Goal: Task Accomplishment & Management: Complete application form

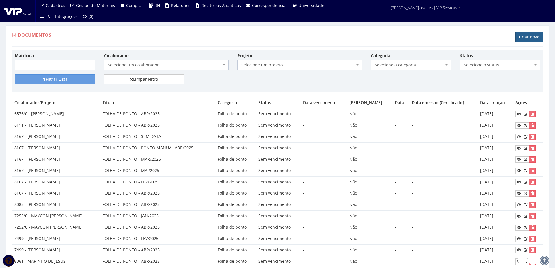
click at [526, 38] on link "Criar novo" at bounding box center [530, 37] width 28 height 10
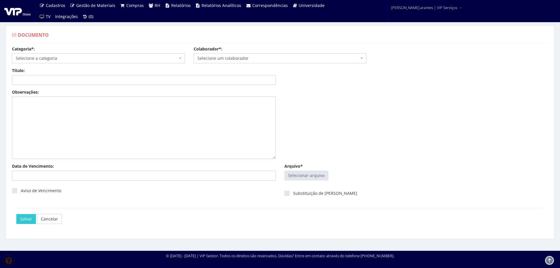
click at [62, 59] on span "Selecione a categoria" at bounding box center [97, 58] width 162 height 6
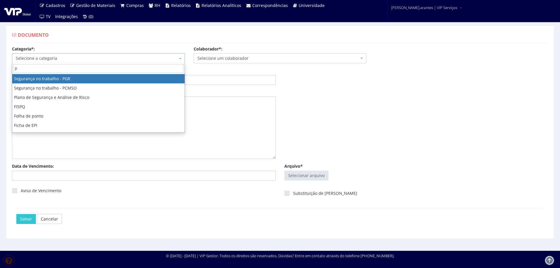
type input "po"
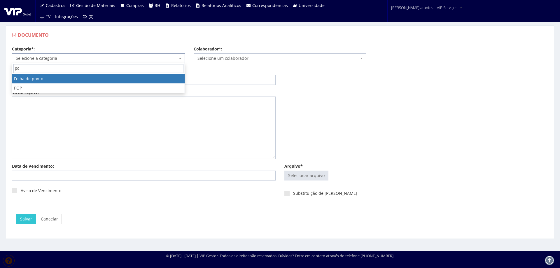
select select "folha_ponto"
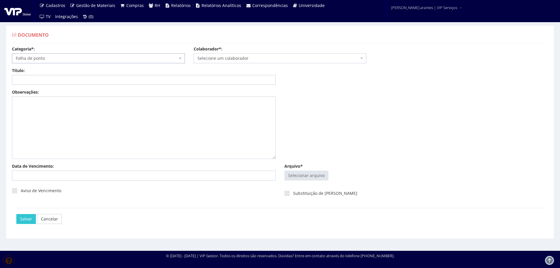
click at [209, 57] on span "Selecione um colaborador" at bounding box center [278, 58] width 162 height 6
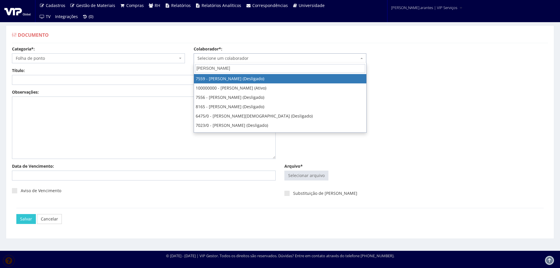
type input "bruno a"
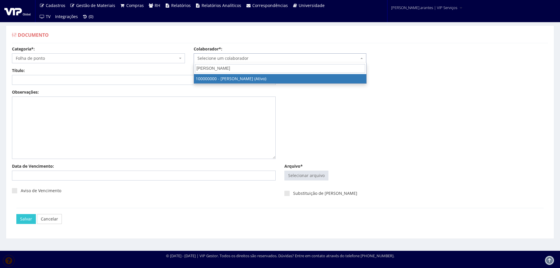
select select "3420"
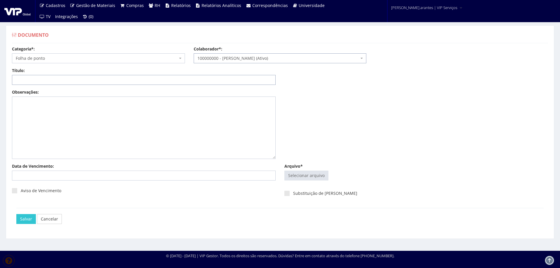
click at [158, 81] on input "Título:" at bounding box center [143, 80] width 263 height 10
drag, startPoint x: 37, startPoint y: 78, endPoint x: 31, endPoint y: 78, distance: 6.4
click at [31, 78] on input "PONTO JAN/2025" at bounding box center [143, 80] width 263 height 10
click at [15, 78] on input "PONTO SET/2025" at bounding box center [143, 80] width 263 height 10
type input "FOLHA PONTO SET/2025"
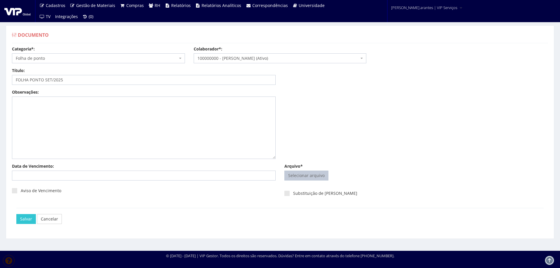
click at [312, 175] on input "Arquivo*" at bounding box center [305, 175] width 43 height 9
type input "C:\fakepath\PONTO MANUAL - BRUNO AFONSO.pdf"
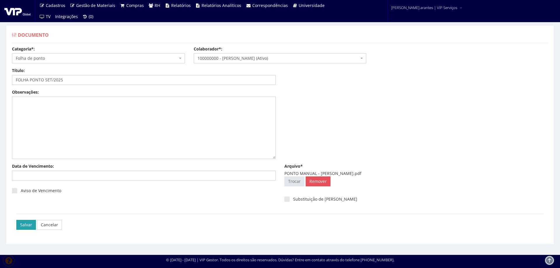
click at [25, 222] on input "Salvar" at bounding box center [26, 225] width 20 height 10
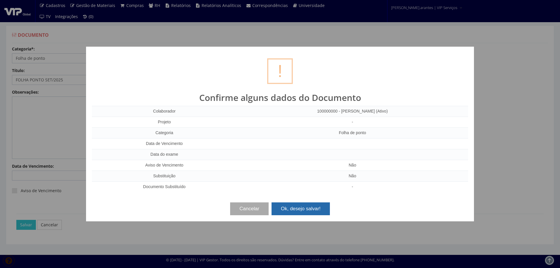
click at [295, 208] on button "Ok, desejo salvar!" at bounding box center [300, 208] width 58 height 13
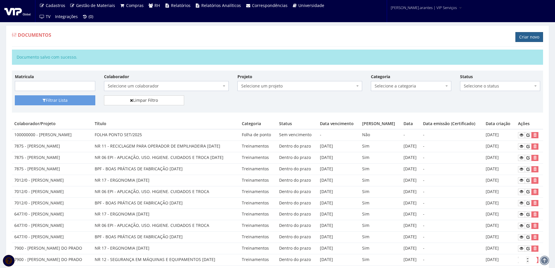
click at [524, 38] on link "Criar novo" at bounding box center [530, 37] width 28 height 10
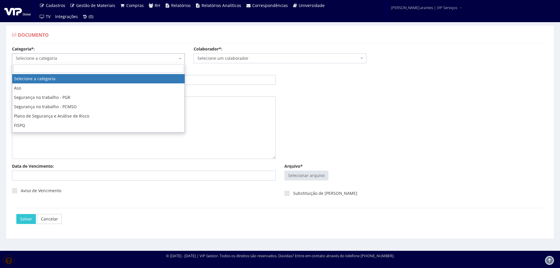
click at [69, 59] on span "Selecione a categoria" at bounding box center [97, 58] width 162 height 6
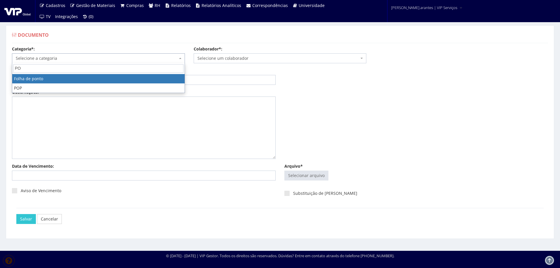
type input "PO"
select select "folha_ponto"
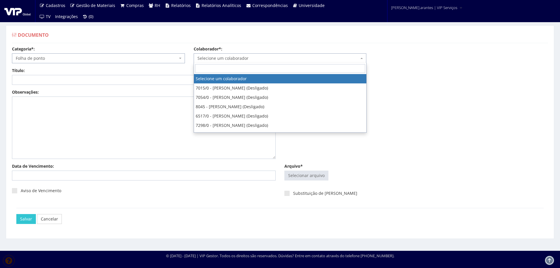
click at [221, 58] on span "Selecione um colaborador" at bounding box center [278, 58] width 162 height 6
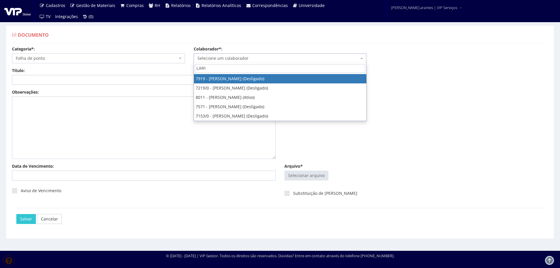
type input "LARIS"
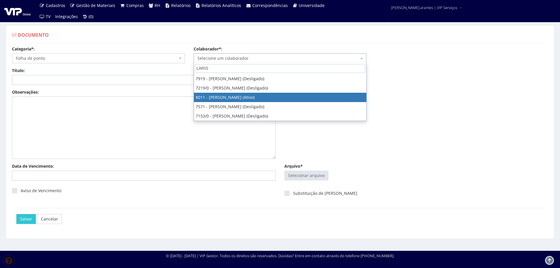
select select "3280"
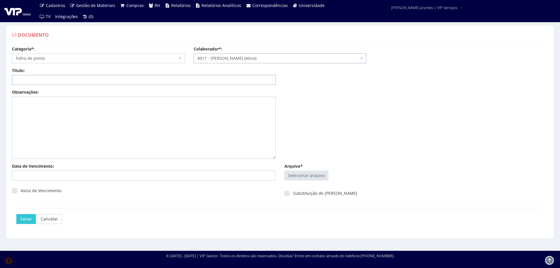
click at [105, 78] on input "Título:" at bounding box center [143, 80] width 263 height 10
click at [16, 79] on input "PONTO SET/2025" at bounding box center [143, 80] width 263 height 10
type input "FOLHA PONTO SET/2025"
click at [321, 179] on input "Arquivo*" at bounding box center [305, 175] width 43 height 9
type input "C:\fakepath\PONTO MANUAL LARISSA.pdf"
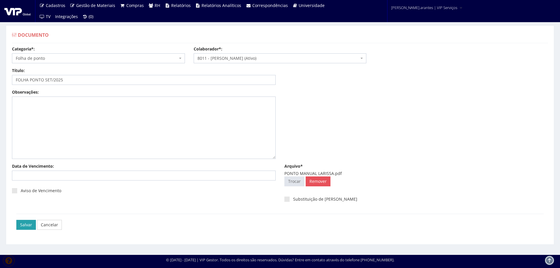
click at [26, 221] on input "Salvar" at bounding box center [26, 225] width 20 height 10
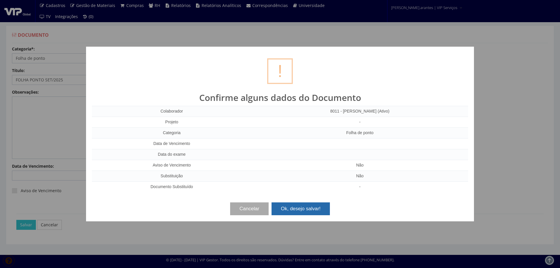
click at [302, 208] on button "Ok, desejo salvar!" at bounding box center [300, 208] width 58 height 13
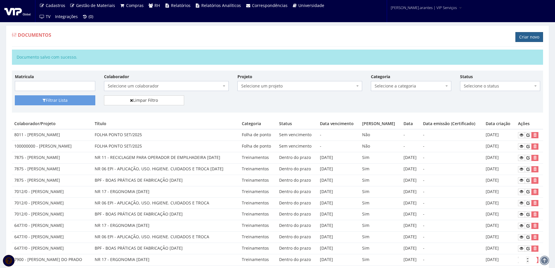
click at [530, 37] on link "Criar novo" at bounding box center [530, 37] width 28 height 10
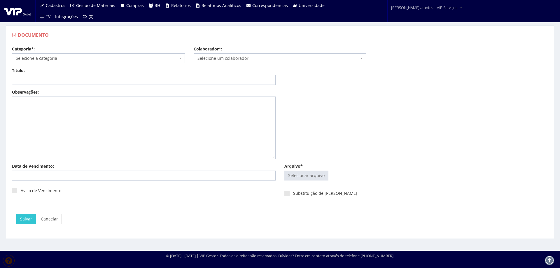
click at [72, 58] on span "Selecione a categoria" at bounding box center [97, 58] width 162 height 6
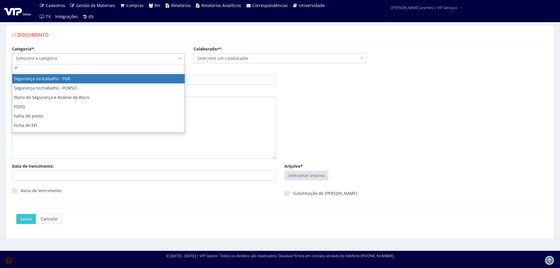
type input "PO"
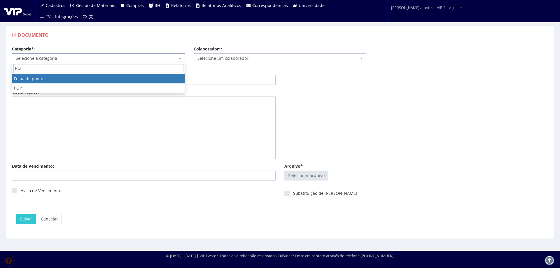
select select "folha_ponto"
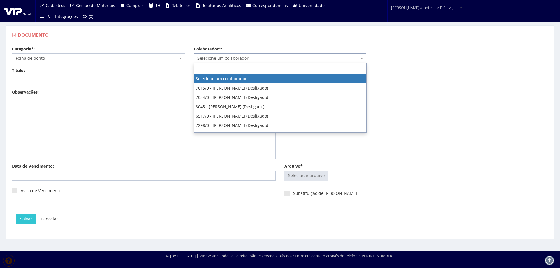
click at [244, 59] on span "Selecione um colaborador" at bounding box center [278, 58] width 162 height 6
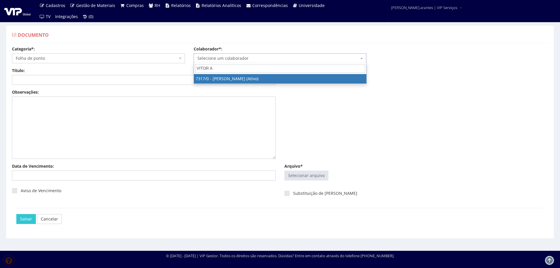
type input "VITOR AP"
select select "874"
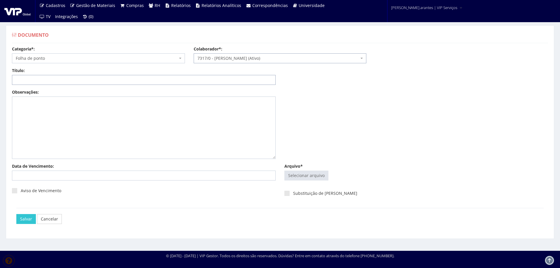
click at [116, 81] on input "Título:" at bounding box center [143, 80] width 263 height 10
drag, startPoint x: 45, startPoint y: 80, endPoint x: 51, endPoint y: 80, distance: 5.8
click at [51, 80] on input "FOLHA PONTO JAN/2025" at bounding box center [143, 80] width 263 height 10
type input "FOLHA PONTO SET/2025"
click at [313, 180] on span "Selecionar arquivo Trocar" at bounding box center [306, 175] width 44 height 10
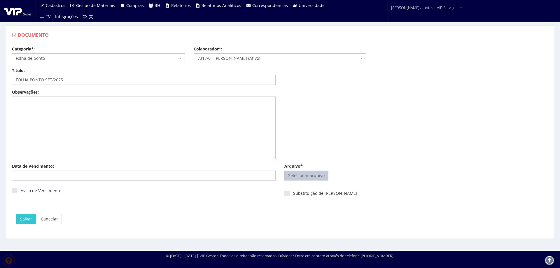
click at [298, 175] on input "Arquivo*" at bounding box center [305, 175] width 43 height 9
type input "C:\fakepath\PONTO MANUAL VITOR PEREIRA.pdf"
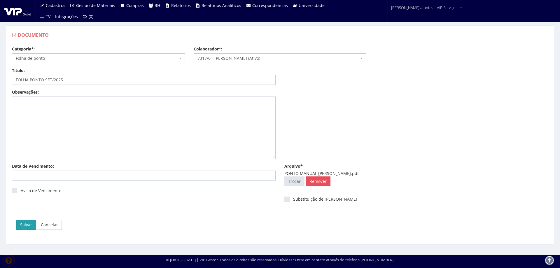
click at [25, 225] on input "Salvar" at bounding box center [26, 225] width 20 height 10
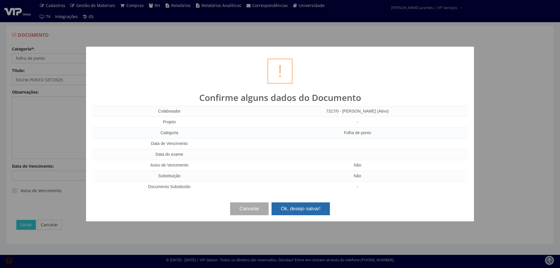
click at [318, 212] on button "Ok, desejo salvar!" at bounding box center [300, 208] width 58 height 13
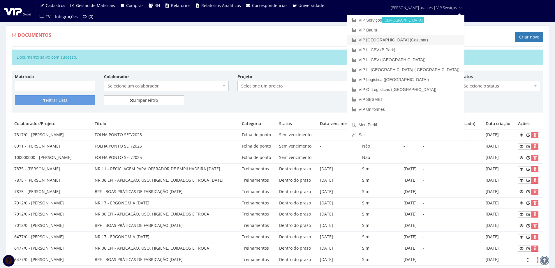
click at [396, 39] on link "VIP [GEOGRAPHIC_DATA] (Cajamar)" at bounding box center [405, 40] width 117 height 10
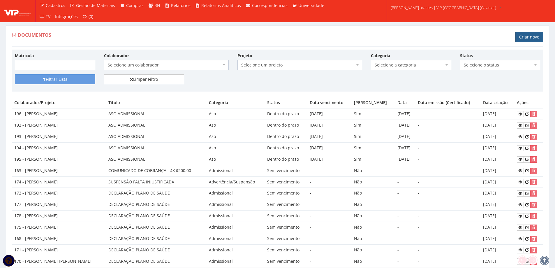
click at [535, 37] on link "Criar novo" at bounding box center [530, 37] width 28 height 10
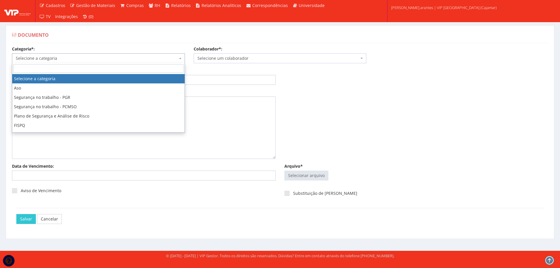
click at [73, 58] on span "Selecione a categoria" at bounding box center [97, 58] width 162 height 6
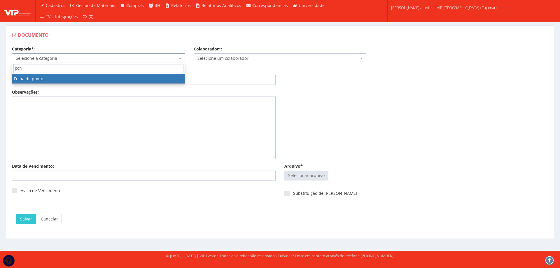
type input "pont"
select select "folha_ponto"
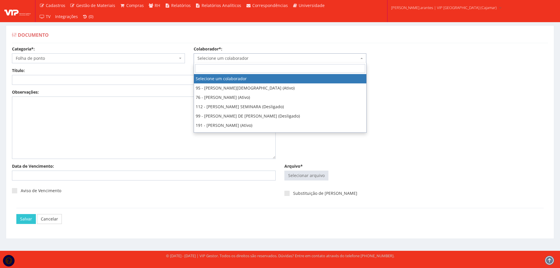
click at [262, 59] on span "Selecione um colaborador" at bounding box center [278, 58] width 162 height 6
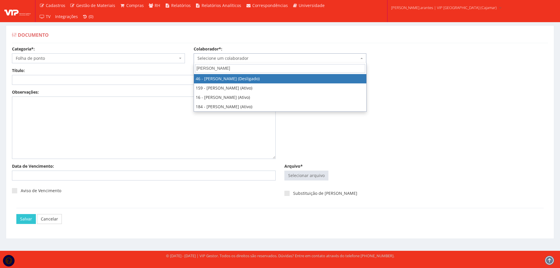
type input "felipe"
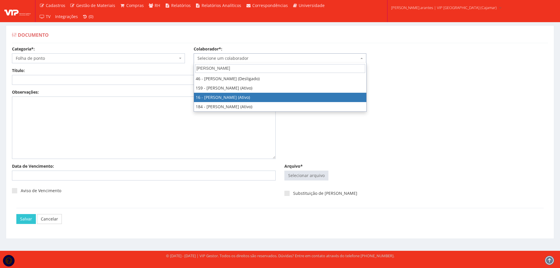
select select "2809"
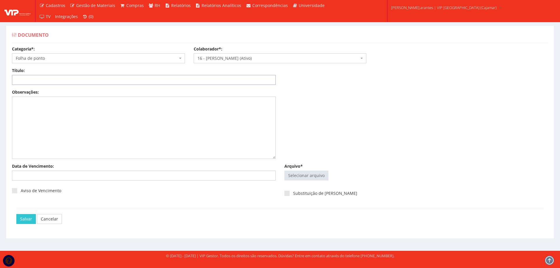
click at [164, 79] on input "Título:" at bounding box center [143, 80] width 263 height 10
drag, startPoint x: 45, startPoint y: 80, endPoint x: 50, endPoint y: 80, distance: 5.8
click at [50, 80] on input "FOLHA PONTO JAN/2025" at bounding box center [143, 80] width 263 height 10
type input "FOLHA PONTO SET/2025"
click at [304, 173] on input "Arquivo*" at bounding box center [305, 175] width 43 height 9
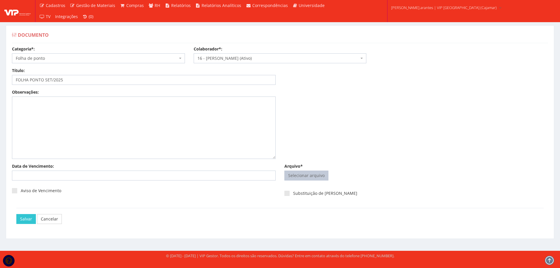
type input "C:\fakepath\Adobe Scan 18 de set. de 2025.pdf"
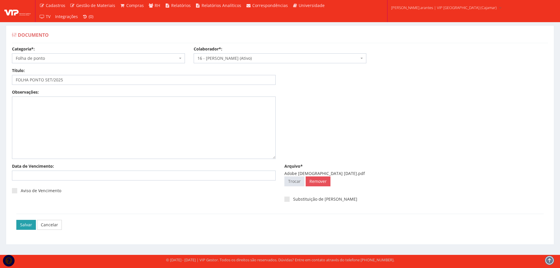
click at [24, 225] on input "Salvar" at bounding box center [26, 225] width 20 height 10
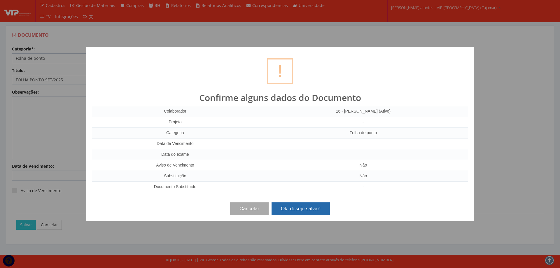
click at [306, 209] on button "Ok, desejo salvar!" at bounding box center [300, 208] width 58 height 13
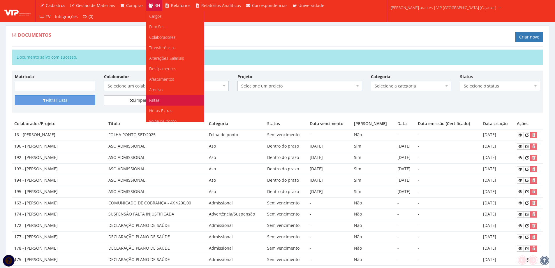
click at [154, 100] on span "Faltas" at bounding box center [154, 100] width 10 height 6
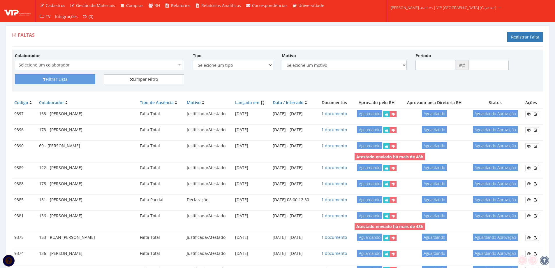
click at [68, 66] on span "Selecione um colaborador" at bounding box center [98, 65] width 158 height 6
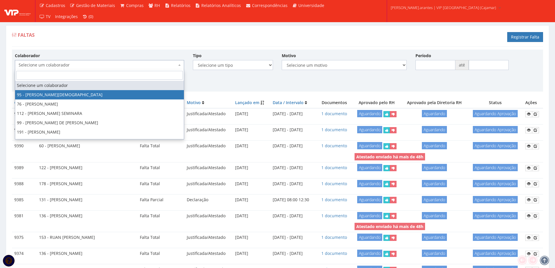
select select "3385"
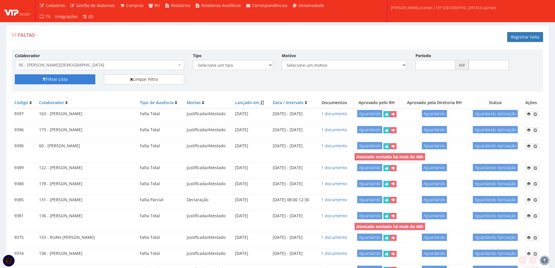
click at [54, 80] on button "Filtrar Lista" at bounding box center [55, 79] width 80 height 10
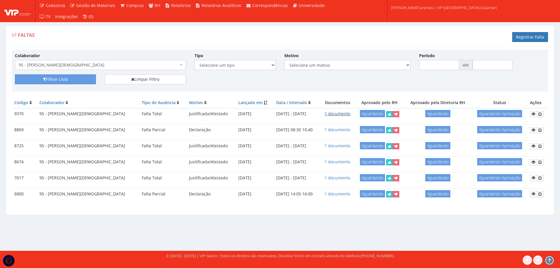
click at [325, 115] on link "1 documento" at bounding box center [337, 114] width 26 height 6
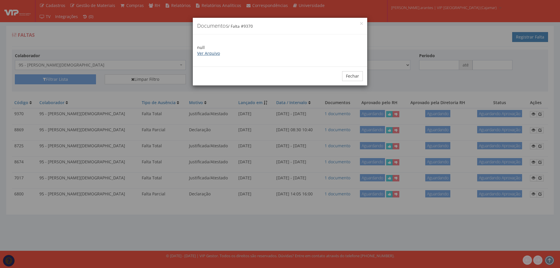
click at [203, 53] on link "Ver Arquivo" at bounding box center [208, 53] width 23 height 6
drag, startPoint x: 357, startPoint y: 75, endPoint x: 349, endPoint y: 83, distance: 12.0
click at [356, 76] on button "Fechar" at bounding box center [352, 76] width 21 height 10
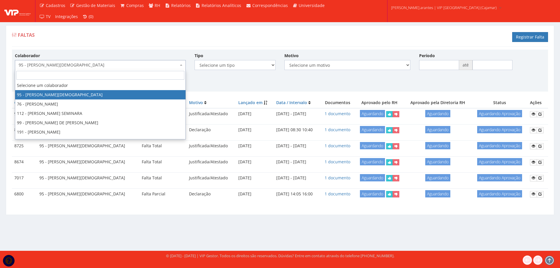
click at [112, 64] on span "95 - [PERSON_NAME][DEMOGRAPHIC_DATA]" at bounding box center [99, 65] width 160 height 6
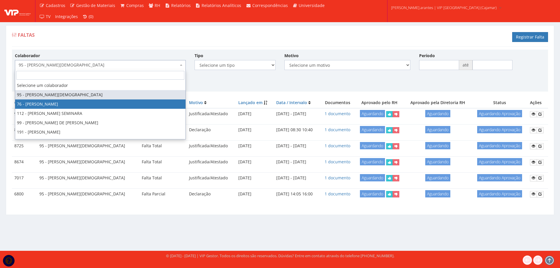
select select "3308"
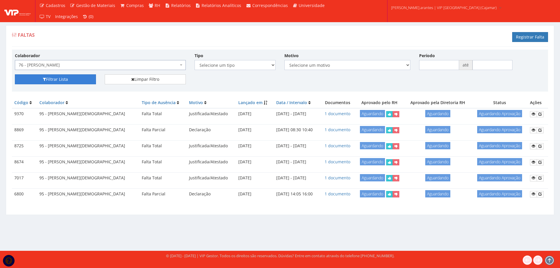
click at [57, 78] on button "Filtrar Lista" at bounding box center [55, 79] width 81 height 10
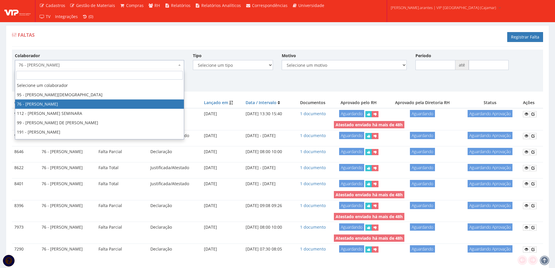
click at [178, 64] on b at bounding box center [179, 64] width 2 height 1
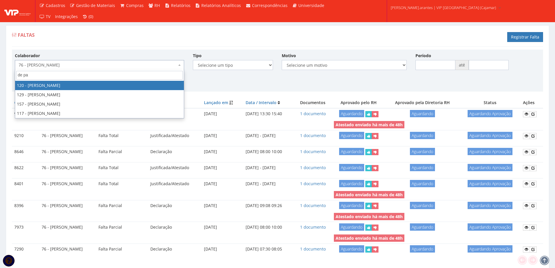
type input "de pau"
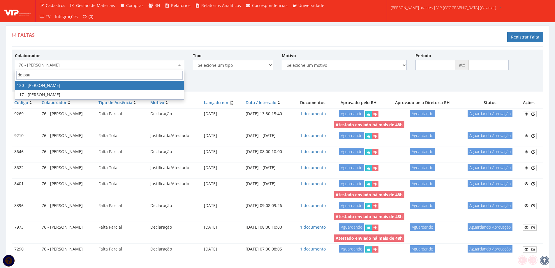
select select "3818"
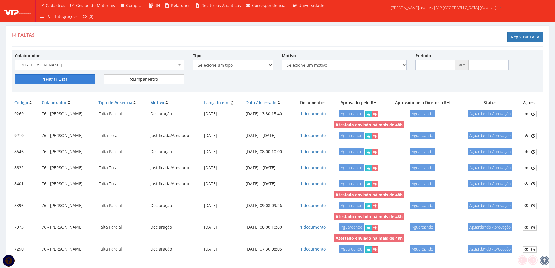
click at [49, 76] on button "Filtrar Lista" at bounding box center [55, 79] width 80 height 10
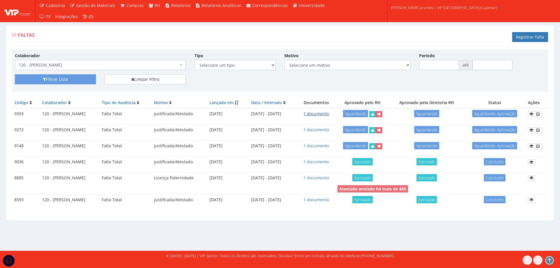
click at [329, 114] on link "1 documento" at bounding box center [316, 114] width 26 height 6
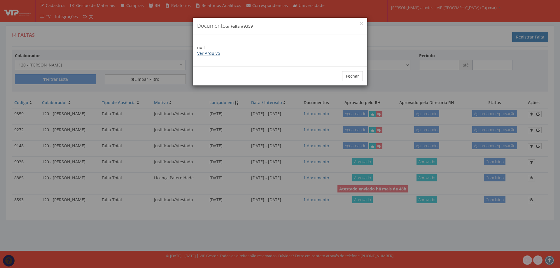
click at [212, 52] on link "Ver Arquivo" at bounding box center [208, 53] width 23 height 6
